Goal: Navigation & Orientation: Understand site structure

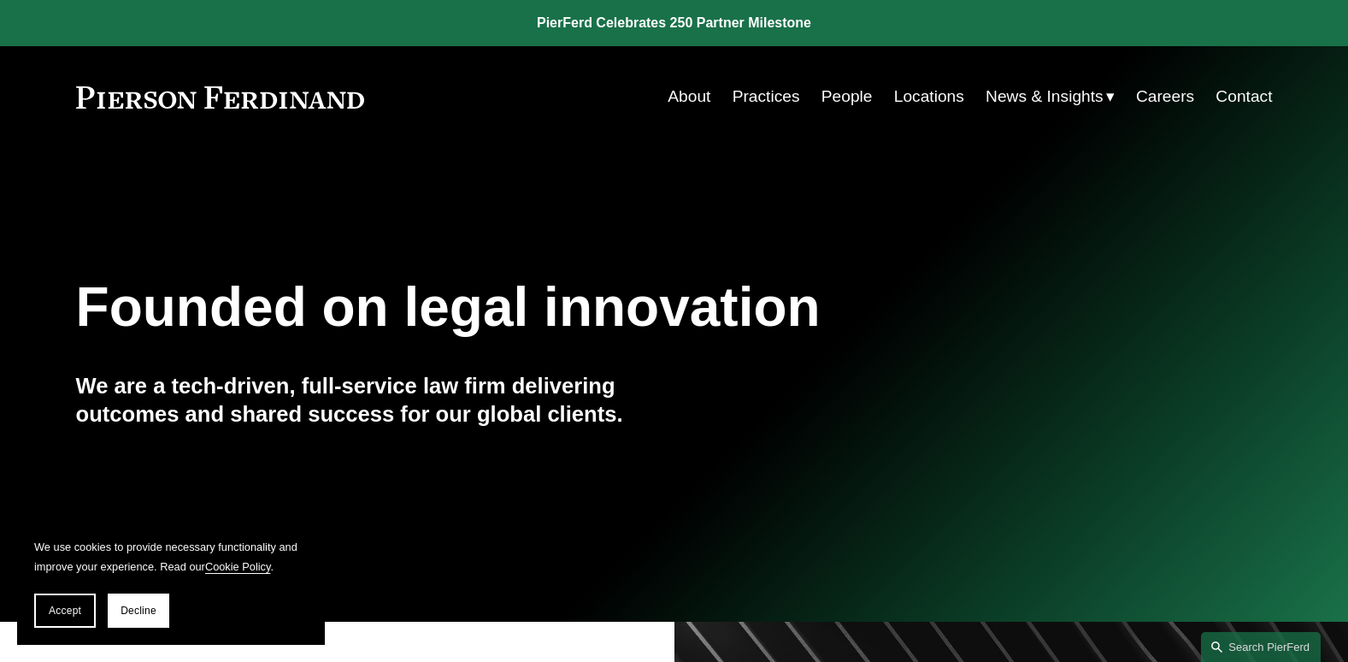
click at [757, 93] on link "Practices" at bounding box center [767, 96] width 68 height 32
click at [845, 98] on link "People" at bounding box center [846, 96] width 51 height 32
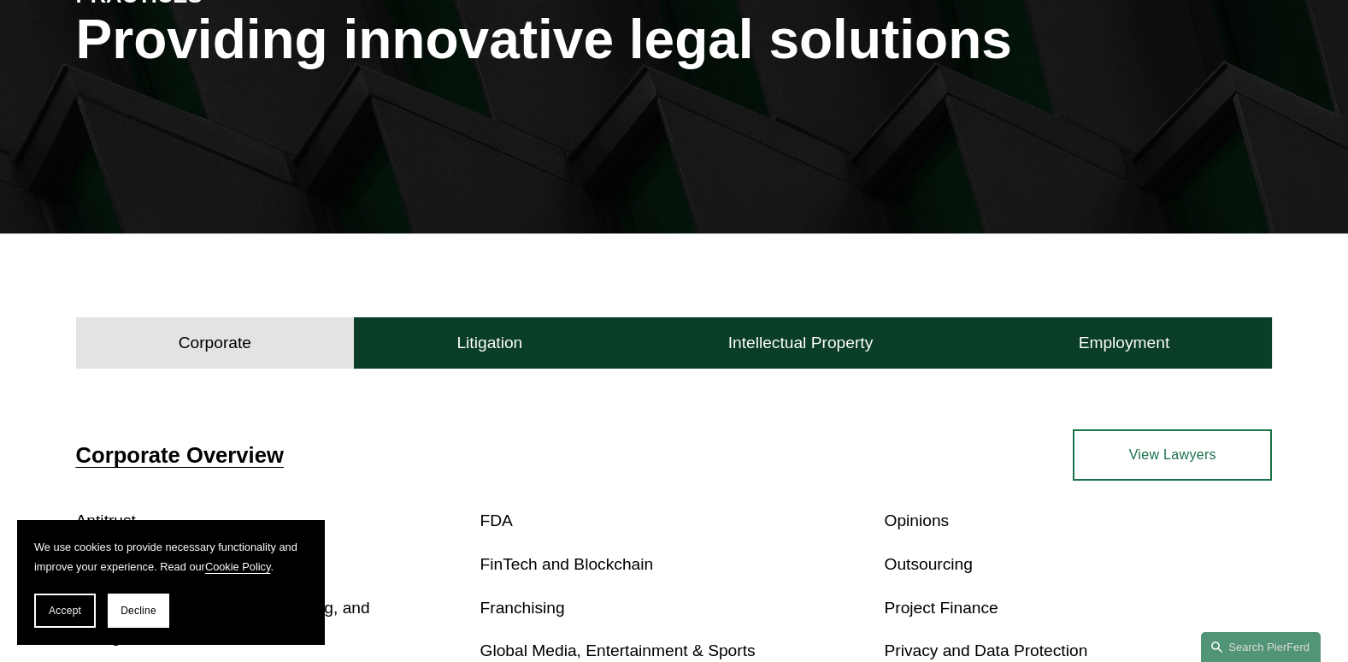
scroll to position [171, 0]
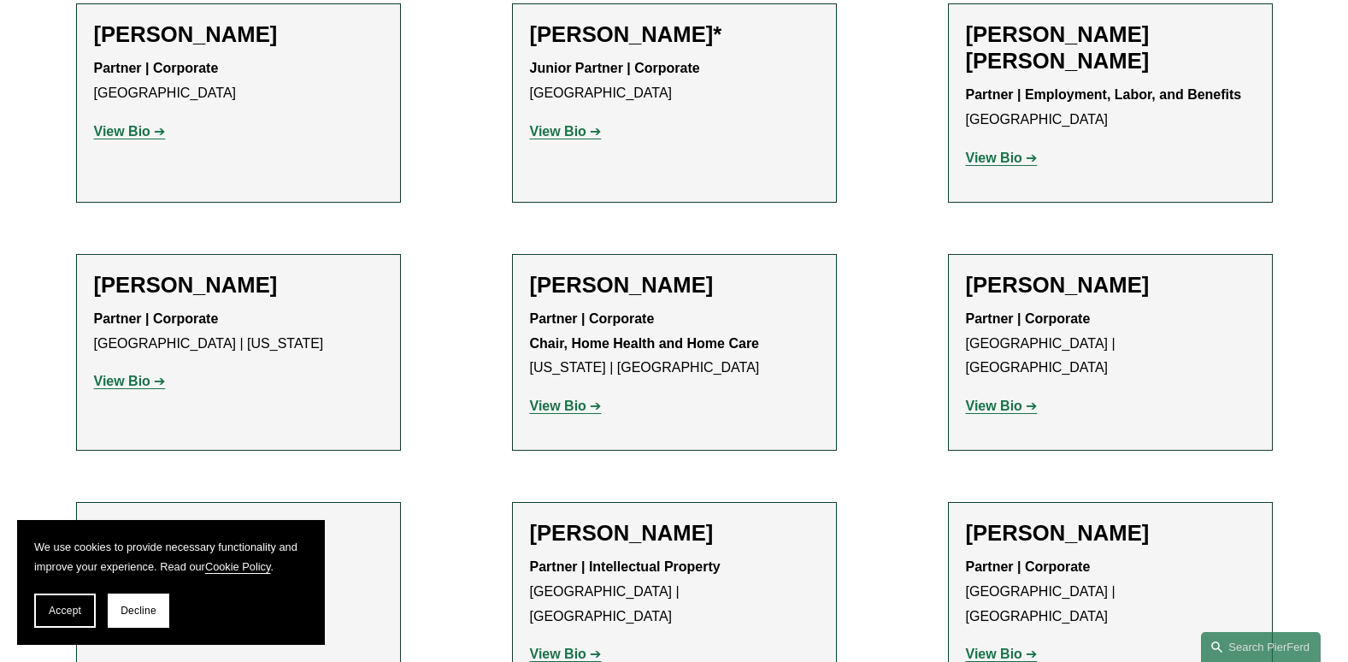
scroll to position [1368, 0]
